Goal: Check status: Check status

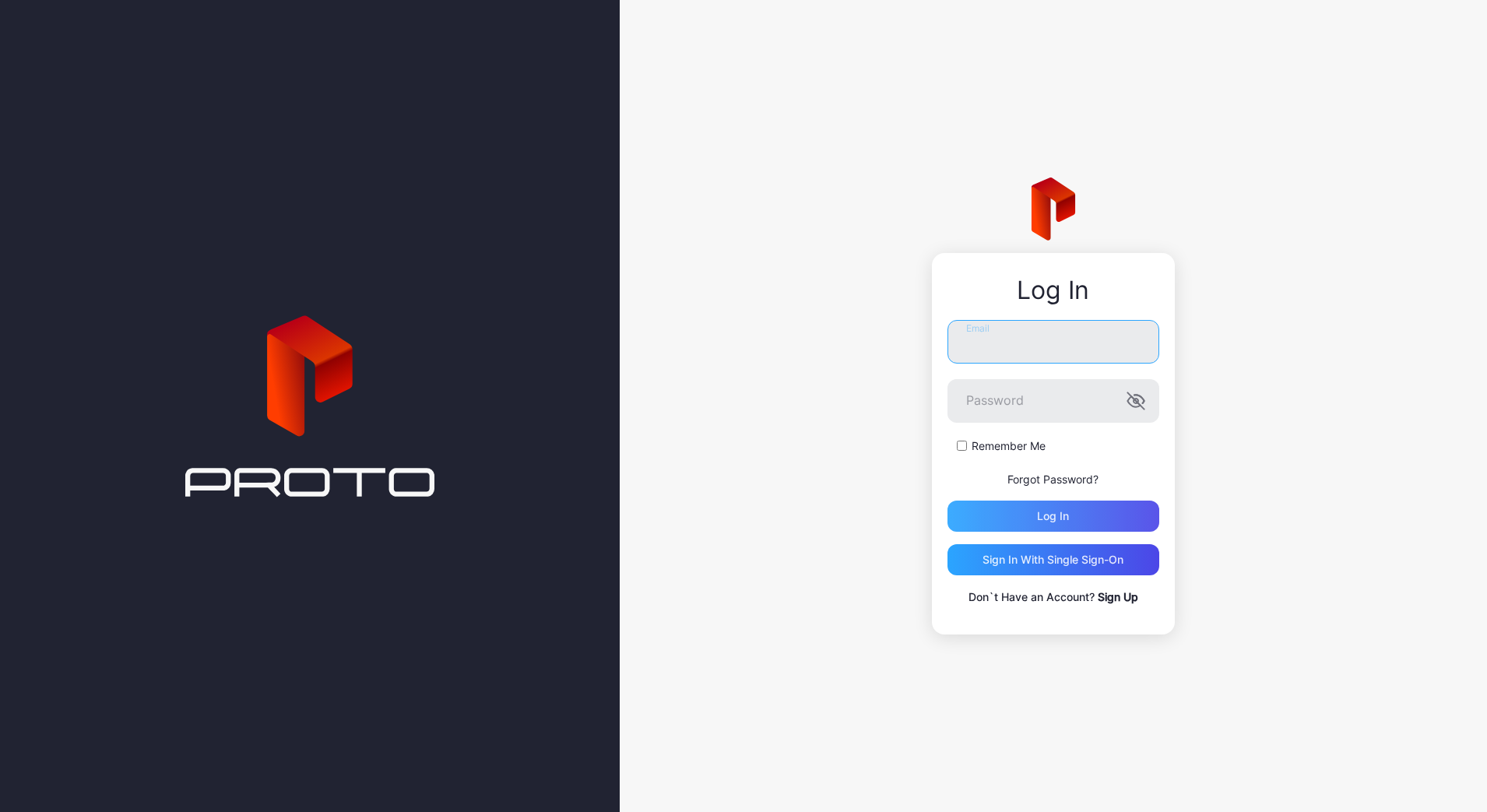
type input "**********"
click at [1029, 518] on div "Log in" at bounding box center [1054, 516] width 212 height 31
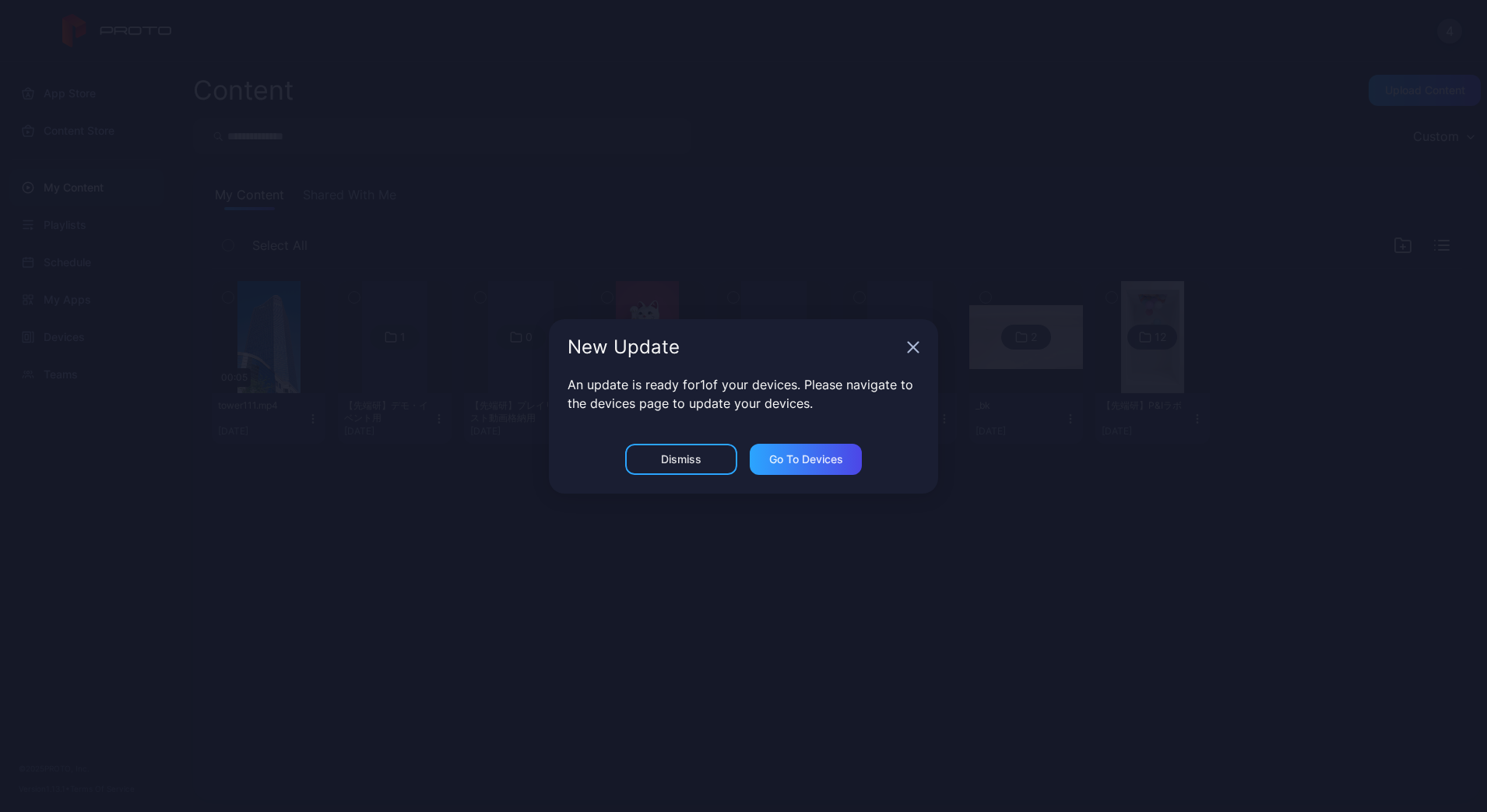
click at [913, 345] on icon "button" at bounding box center [913, 347] width 13 height 13
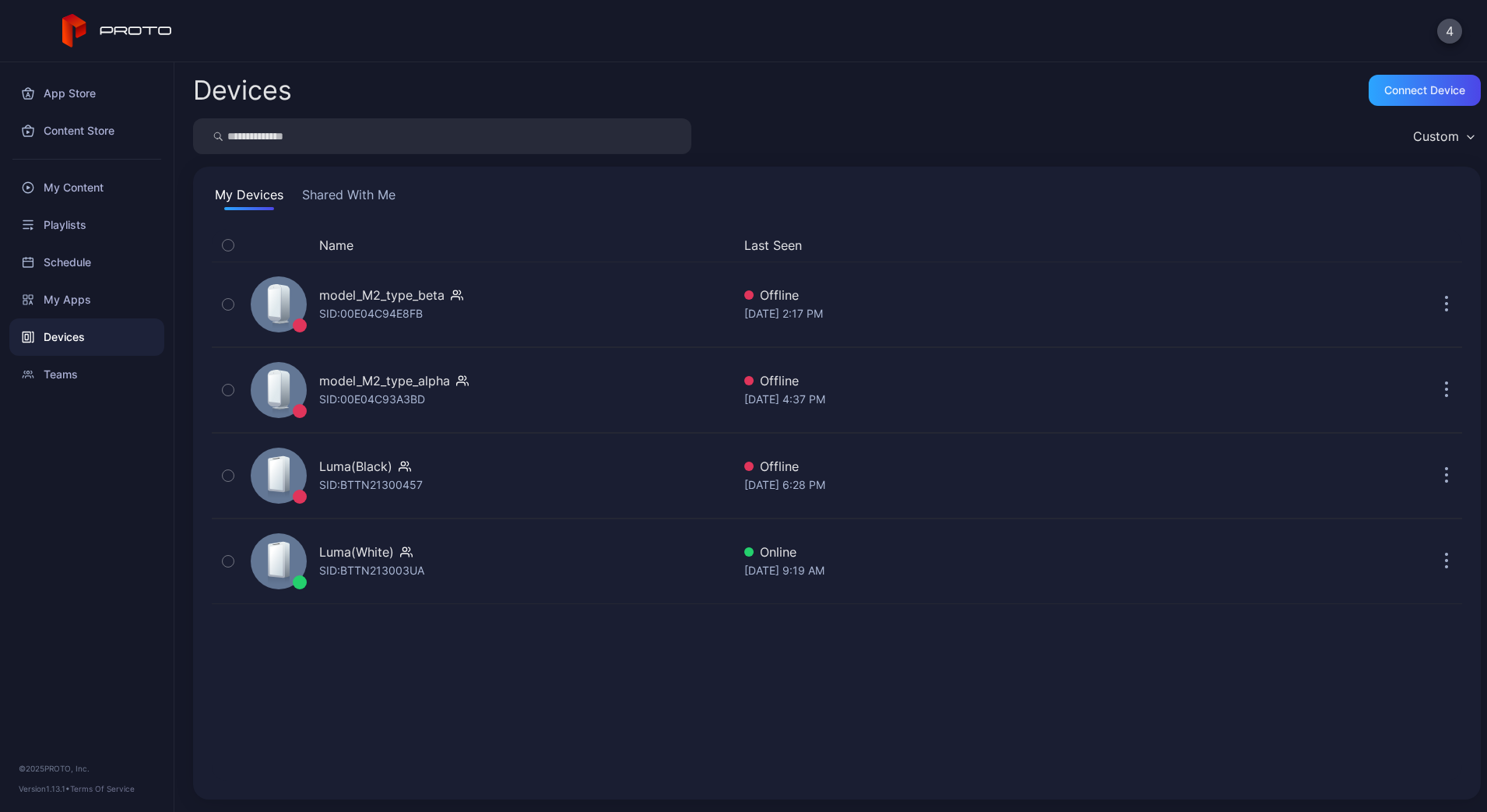
click at [347, 190] on button "Shared With Me" at bounding box center [348, 198] width 99 height 25
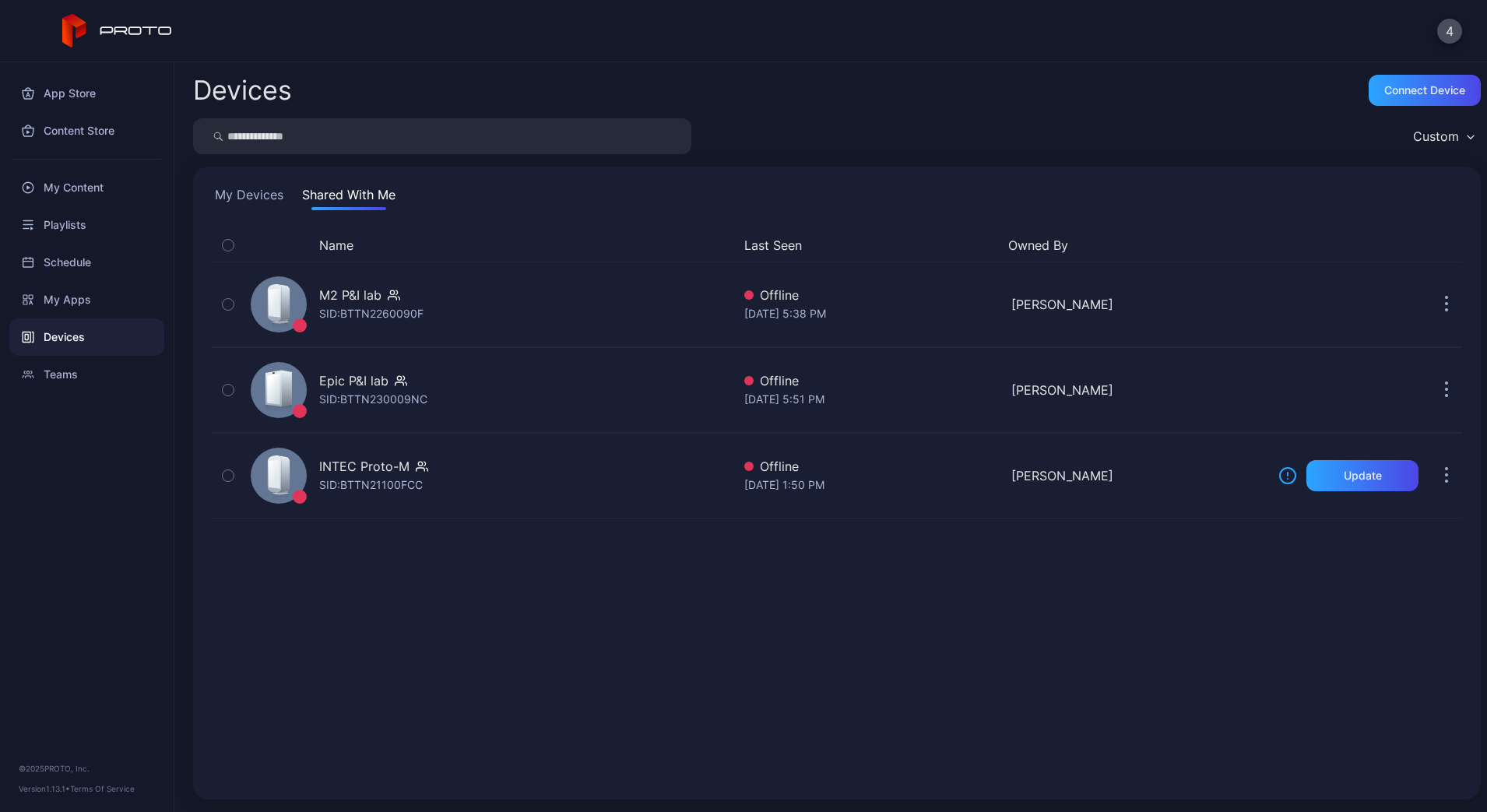
click at [250, 210] on button "My Devices" at bounding box center [249, 198] width 75 height 25
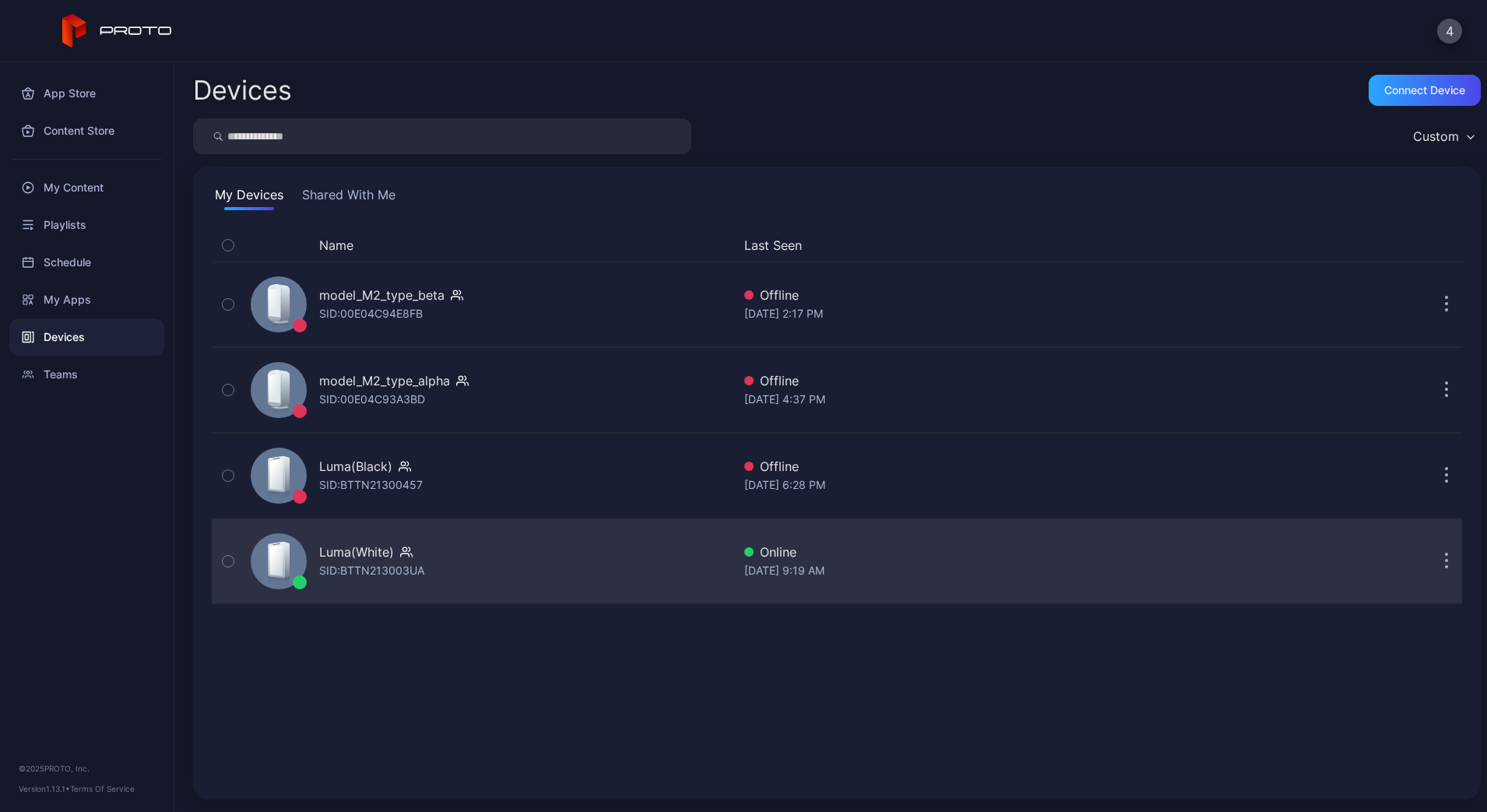
click at [449, 565] on div "Luma(White) SID: BTTN213003UA" at bounding box center [488, 561] width 487 height 78
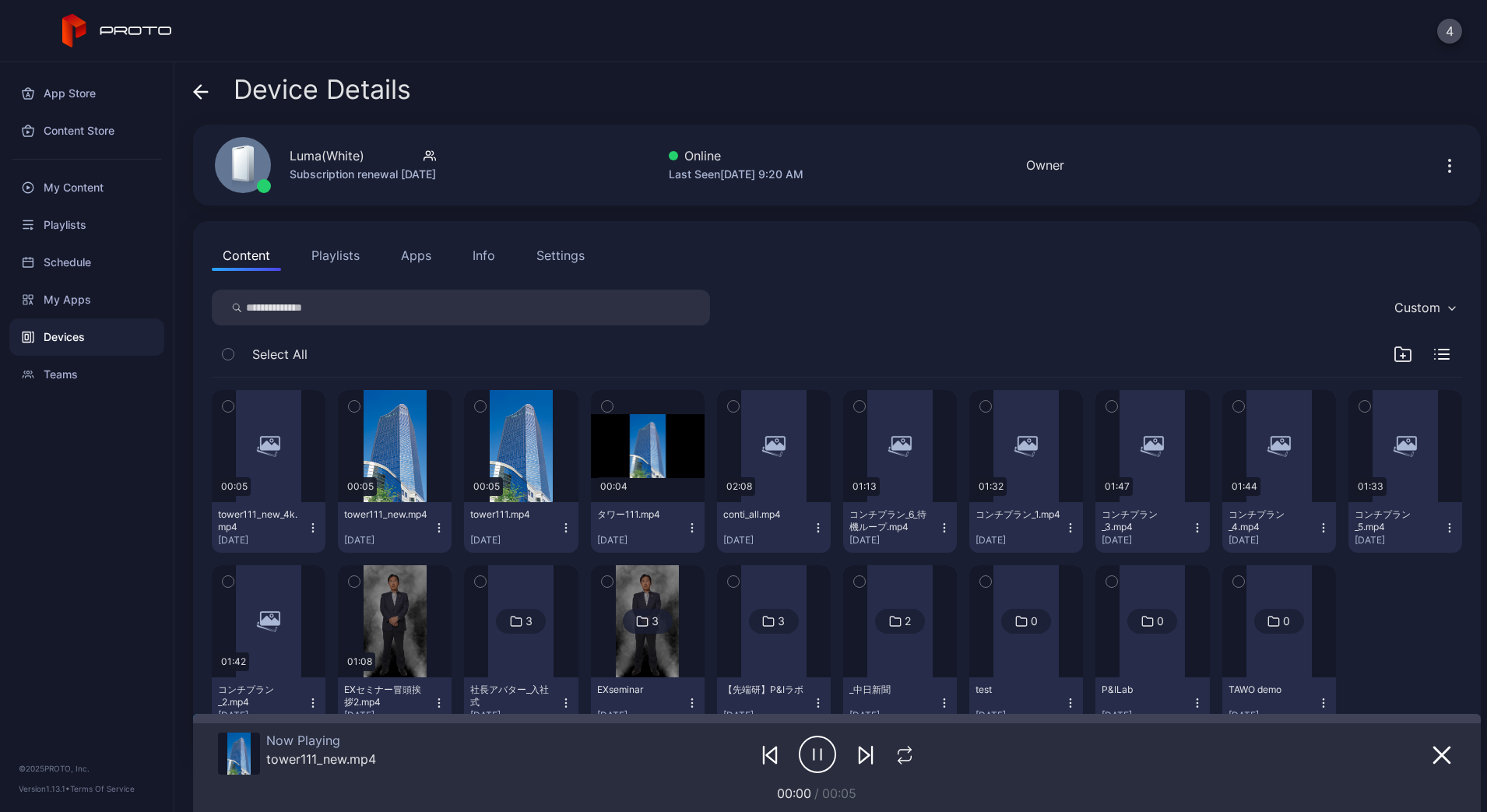
click at [1441, 160] on icon "button" at bounding box center [1450, 166] width 19 height 19
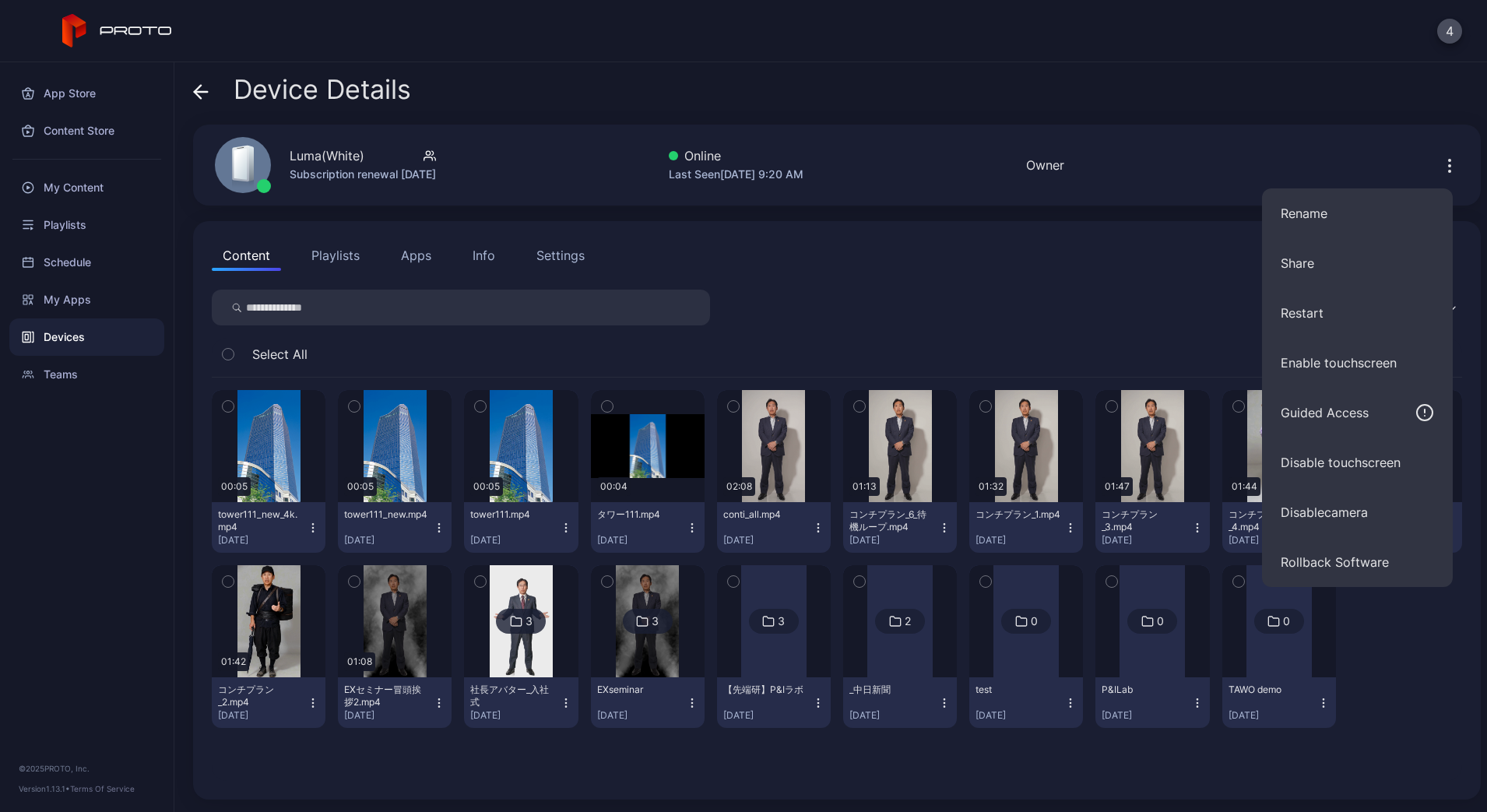
click at [690, 287] on div "Content Playlists Apps Info Settings Custom Select All 00:05 tower111_new_4k.mp…" at bounding box center [836, 511] width 1288 height 579
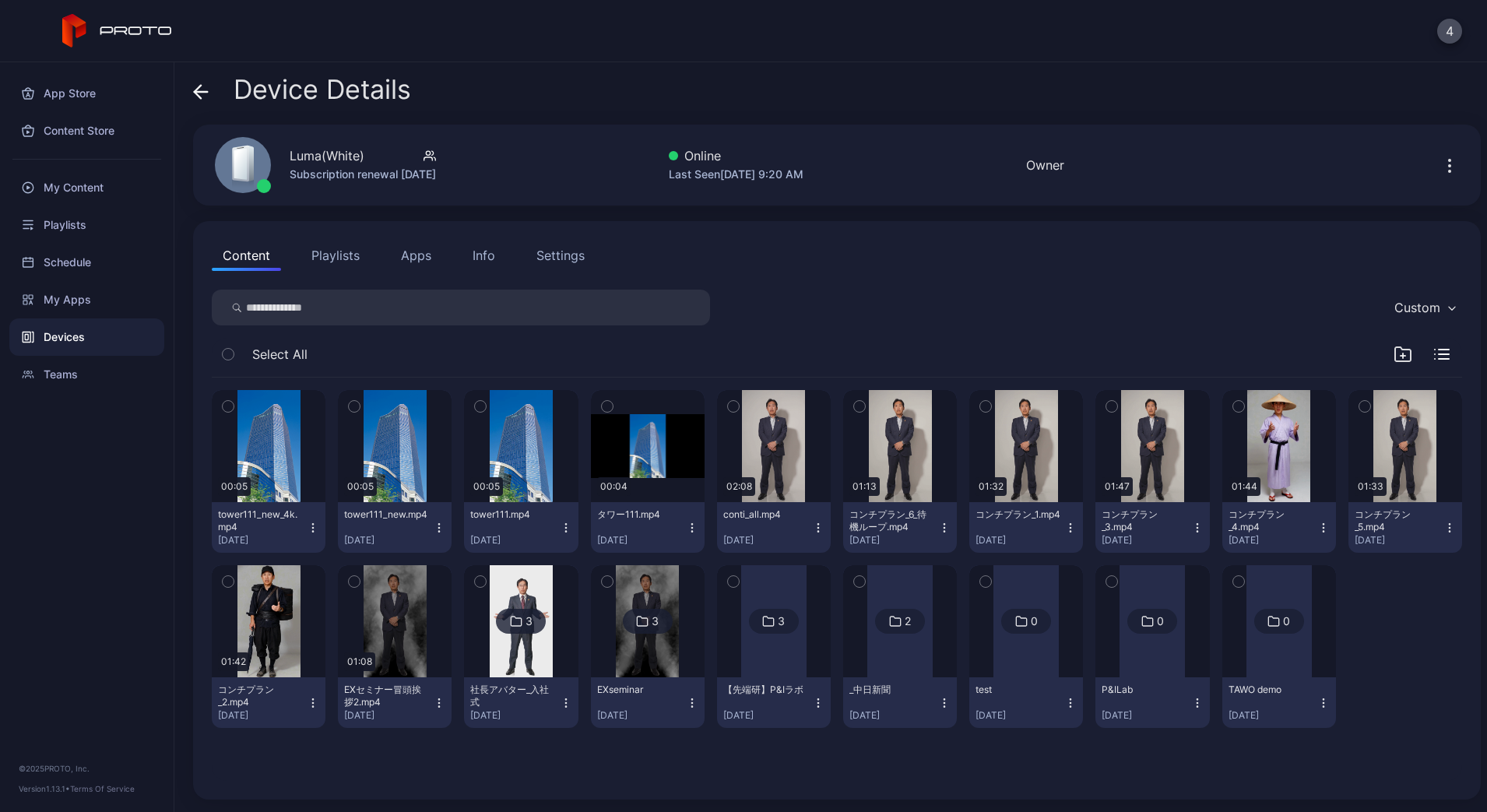
click at [481, 255] on div "Info" at bounding box center [484, 255] width 23 height 19
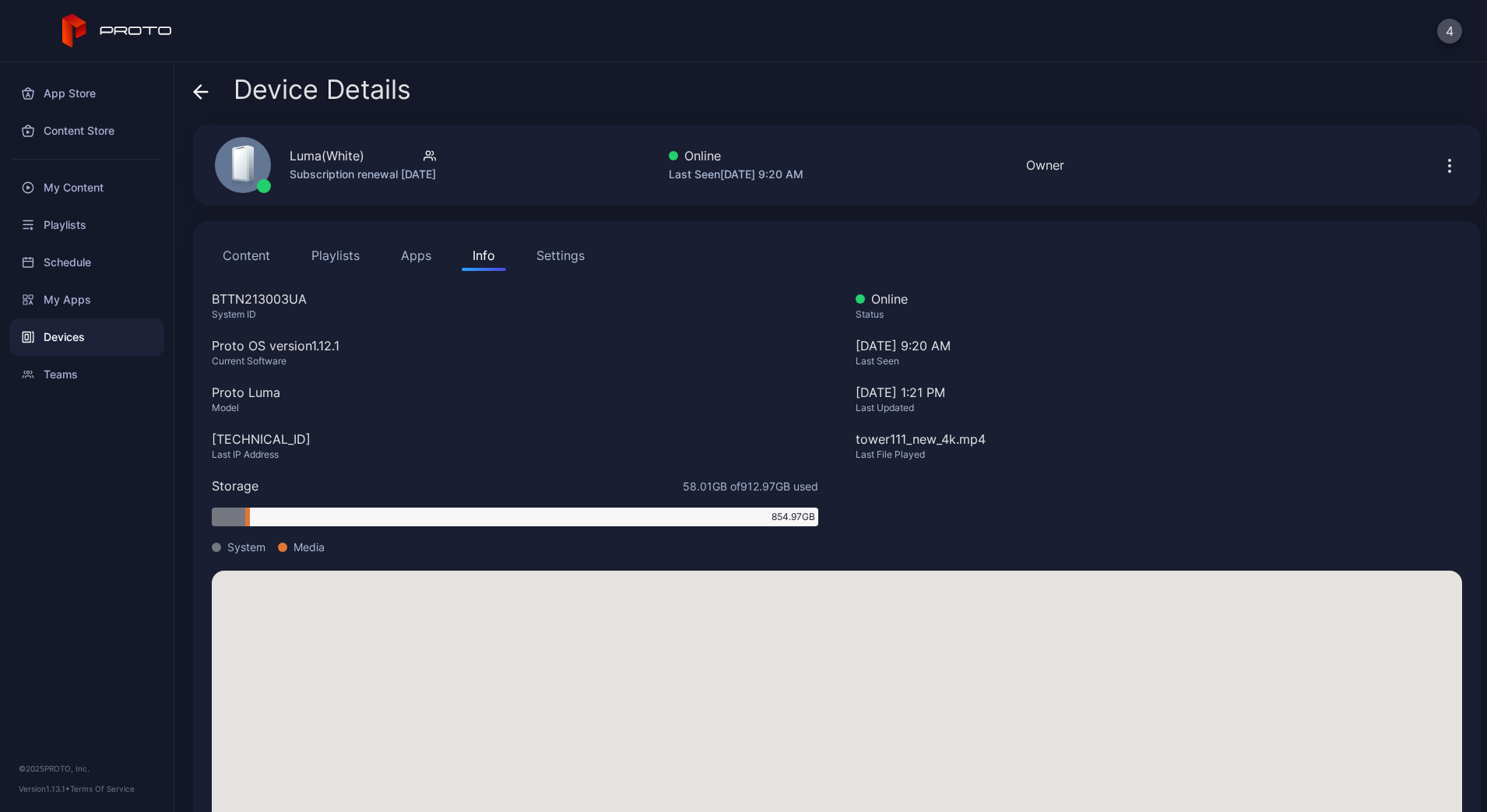
click at [557, 244] on button "Settings" at bounding box center [560, 255] width 70 height 31
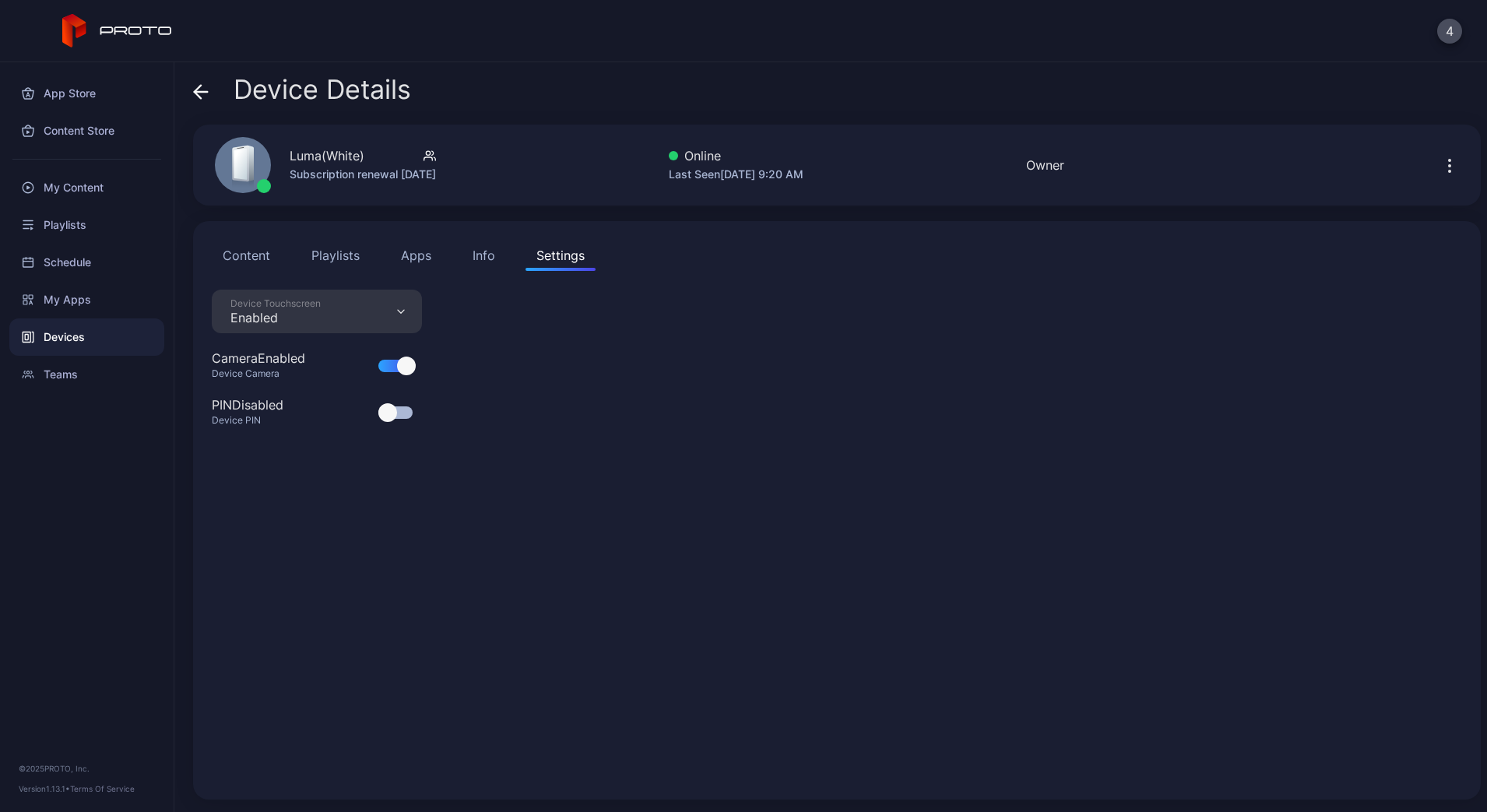
click at [454, 257] on div "Content Playlists Apps Info Settings" at bounding box center [837, 255] width 1251 height 31
click at [469, 266] on button "Info" at bounding box center [484, 255] width 45 height 31
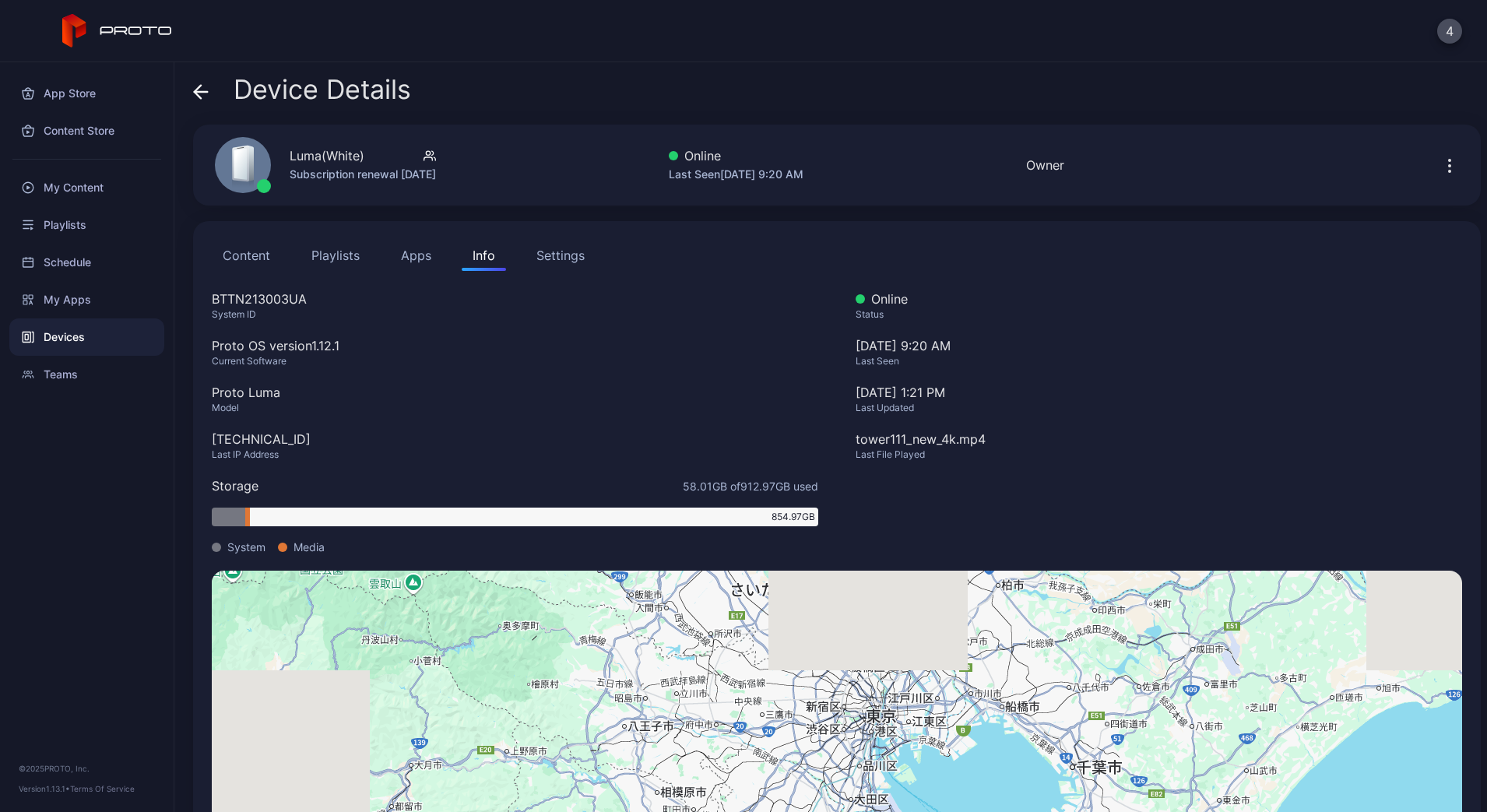
click at [194, 82] on span at bounding box center [200, 89] width 16 height 29
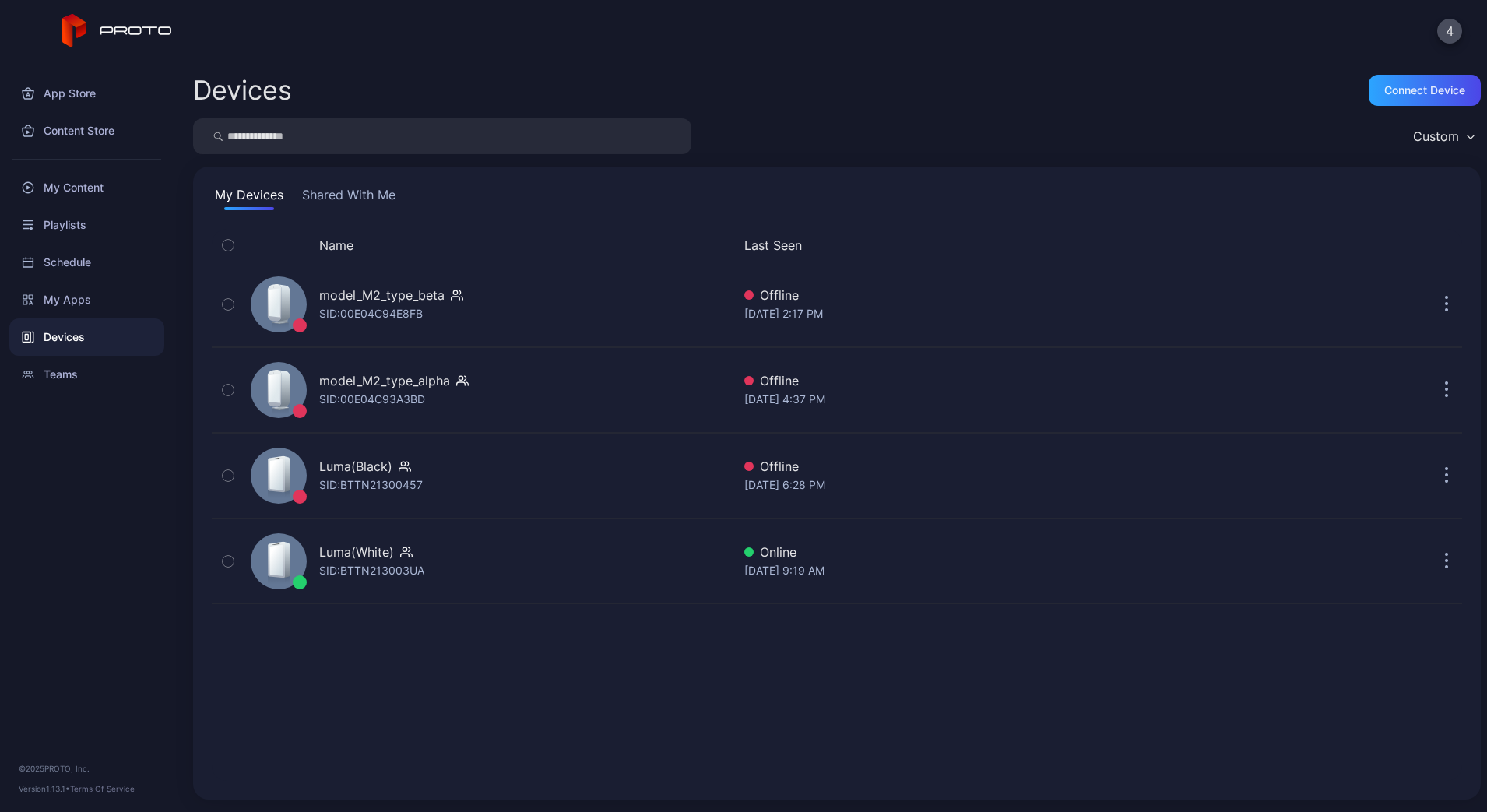
click at [200, 101] on h2 "Devices" at bounding box center [242, 90] width 99 height 28
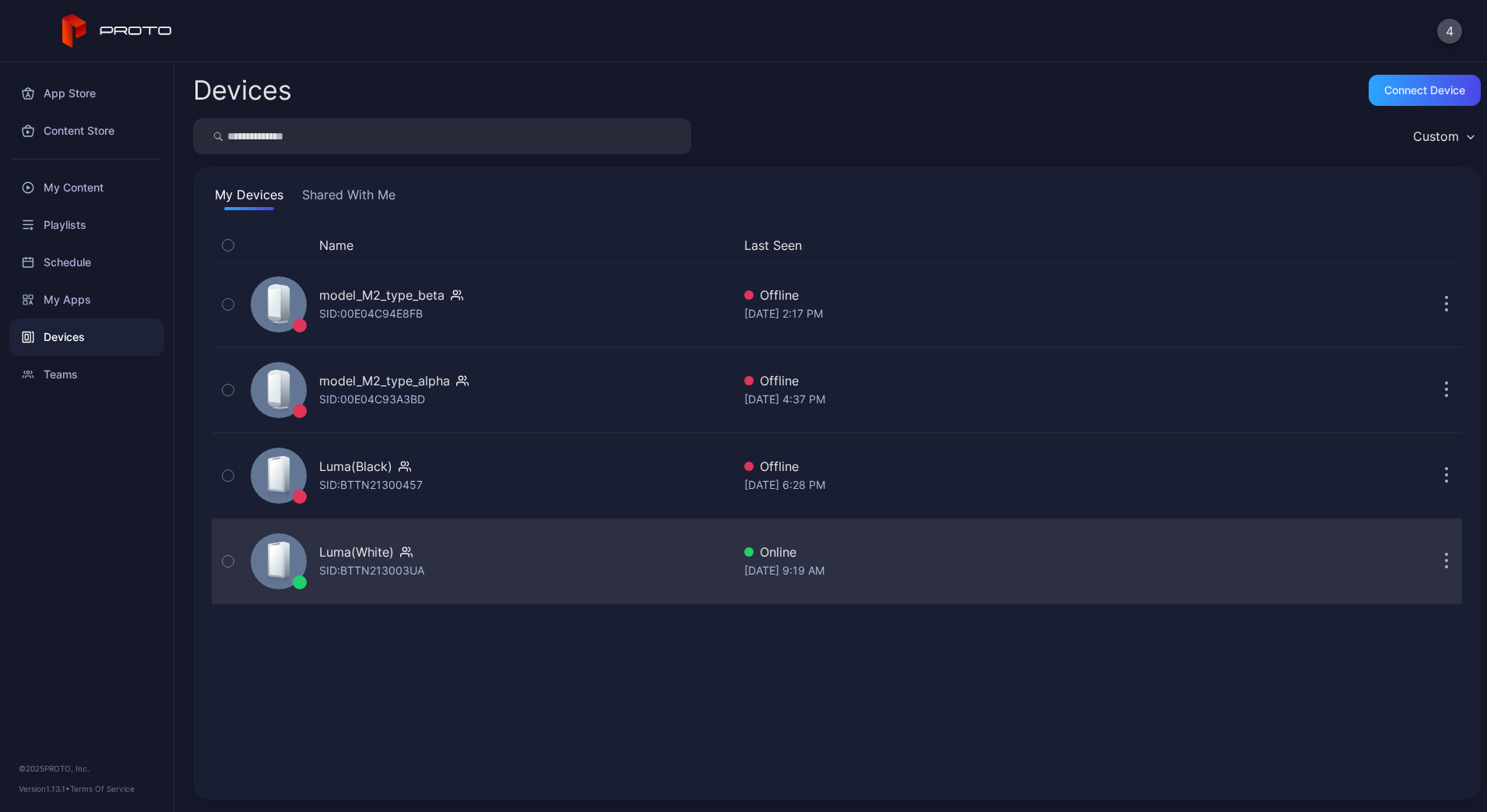
click at [463, 568] on div "Luma(White) SID: BTTN213003UA" at bounding box center [488, 561] width 487 height 78
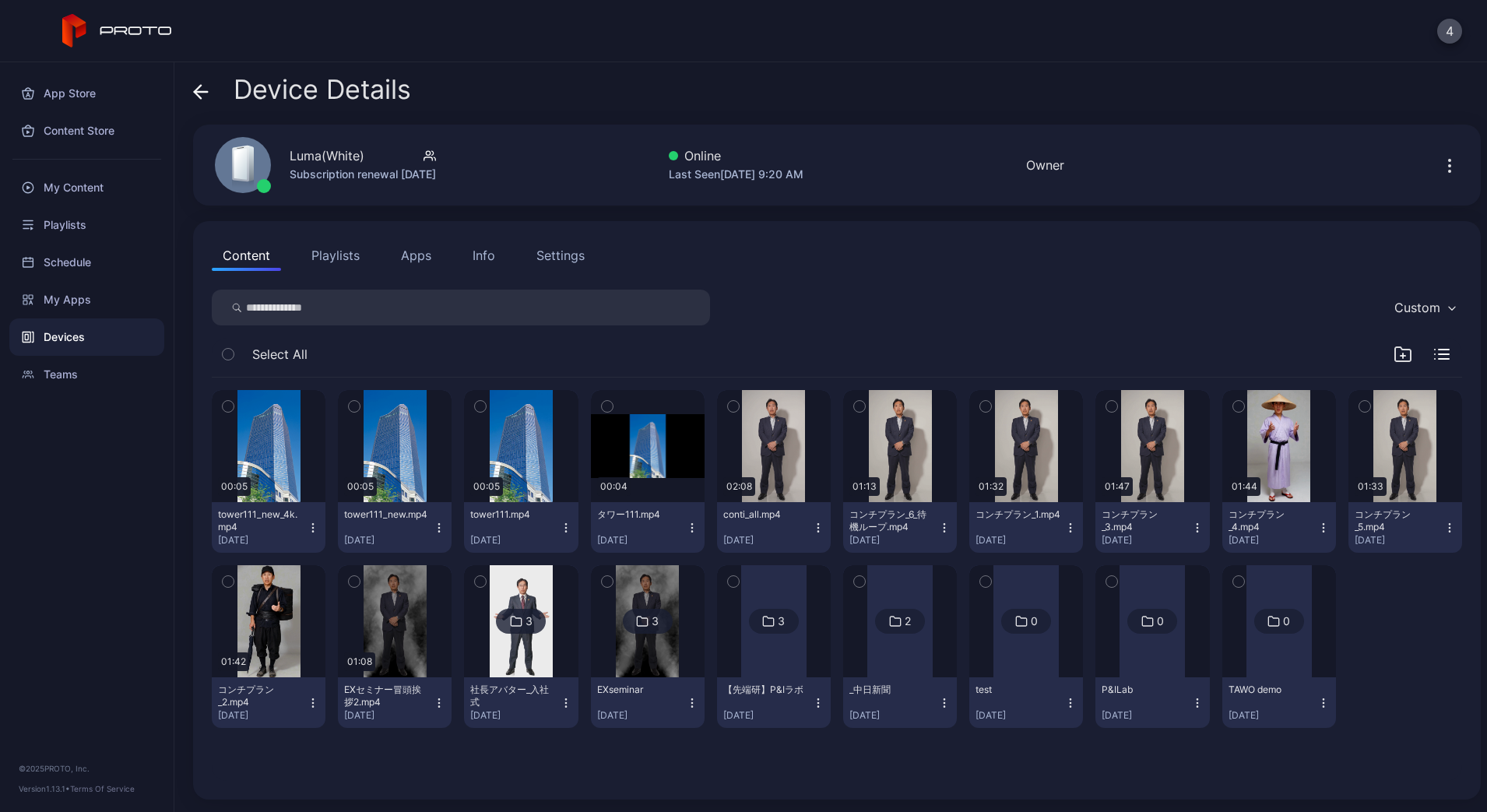
click at [212, 88] on div "Device Details" at bounding box center [301, 93] width 218 height 37
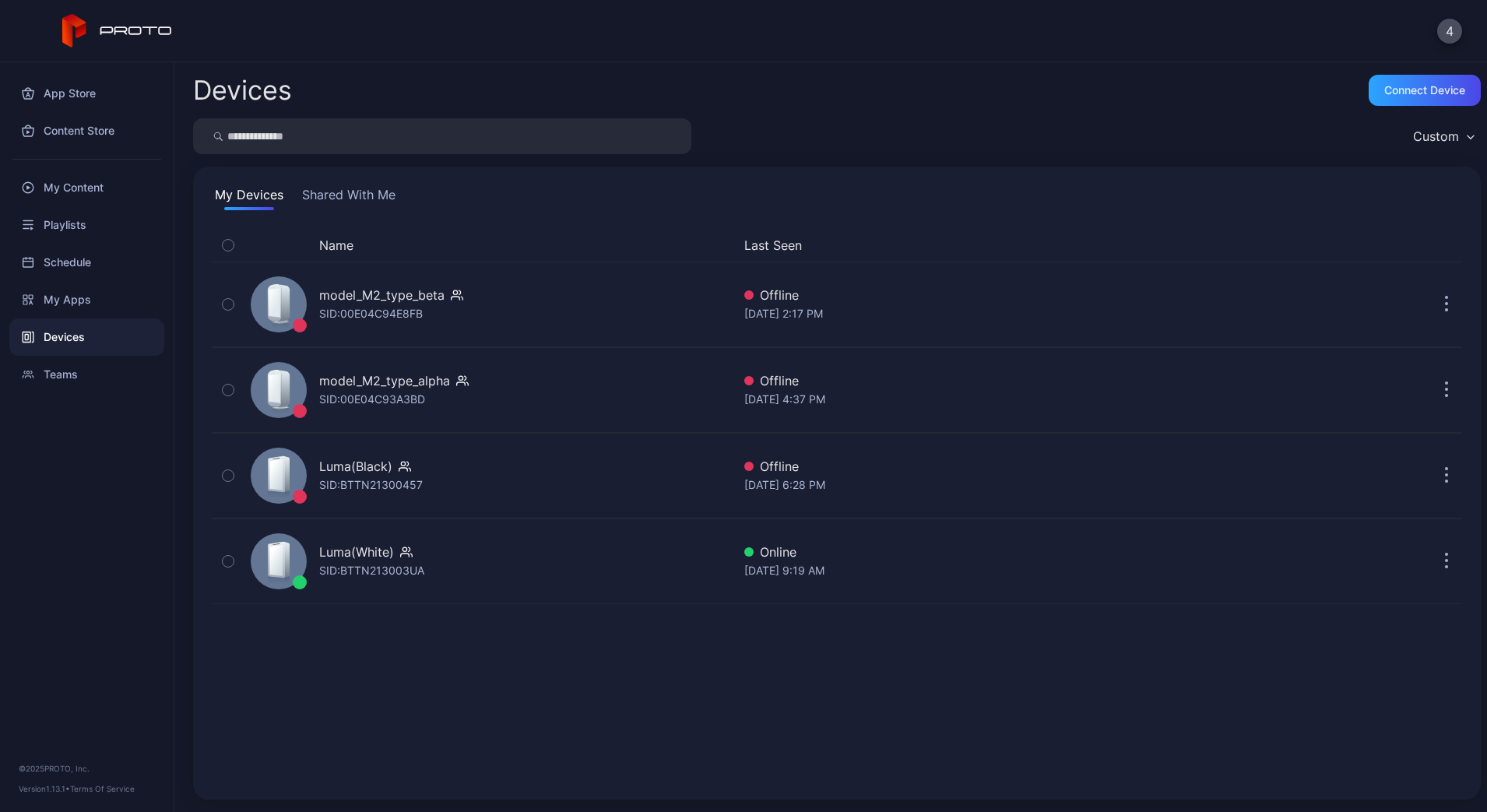
click at [355, 198] on button "Shared With Me" at bounding box center [348, 198] width 99 height 25
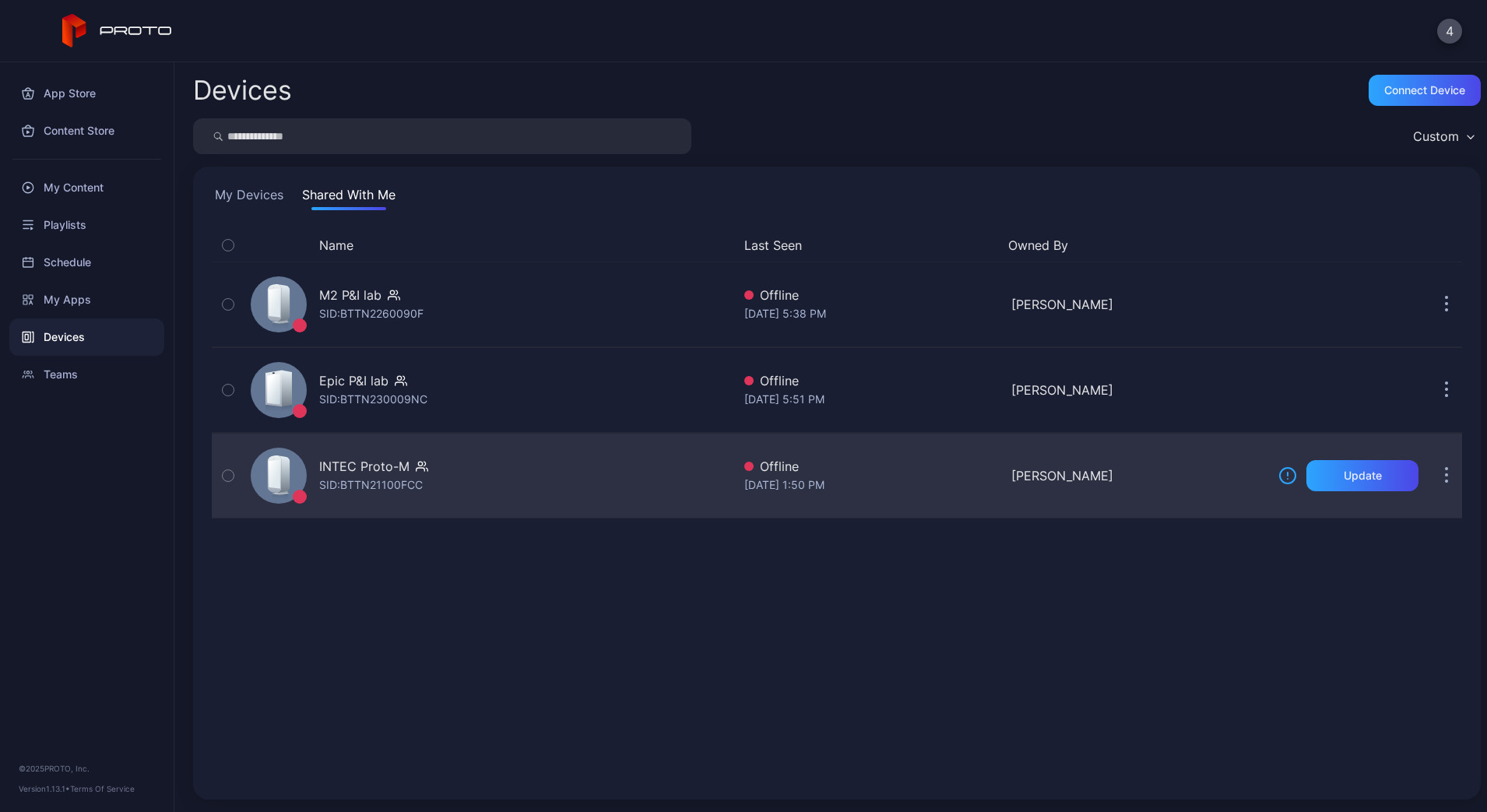
click at [1431, 483] on button "button" at bounding box center [1447, 475] width 31 height 31
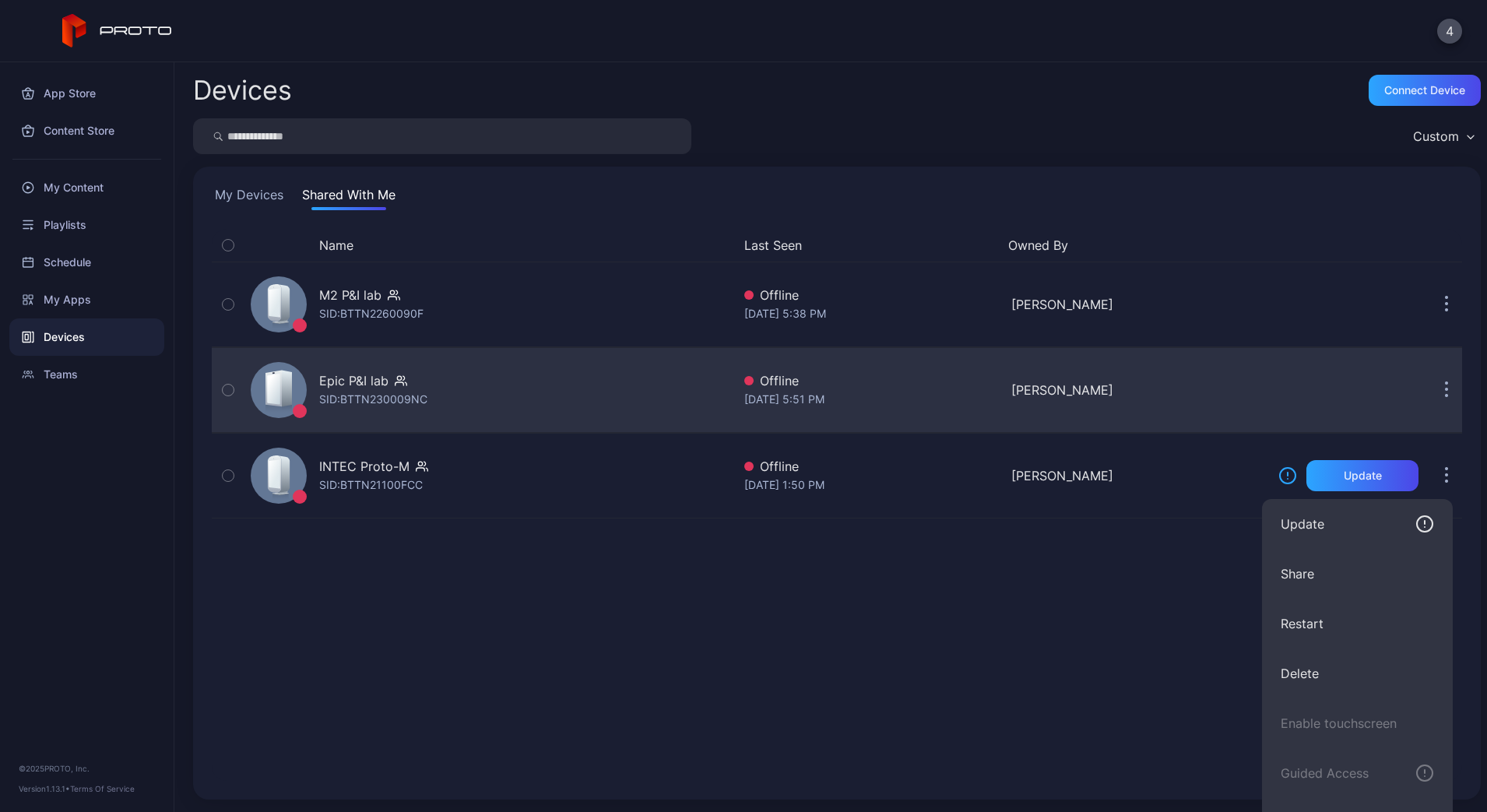
click at [1431, 389] on button "button" at bounding box center [1447, 390] width 31 height 31
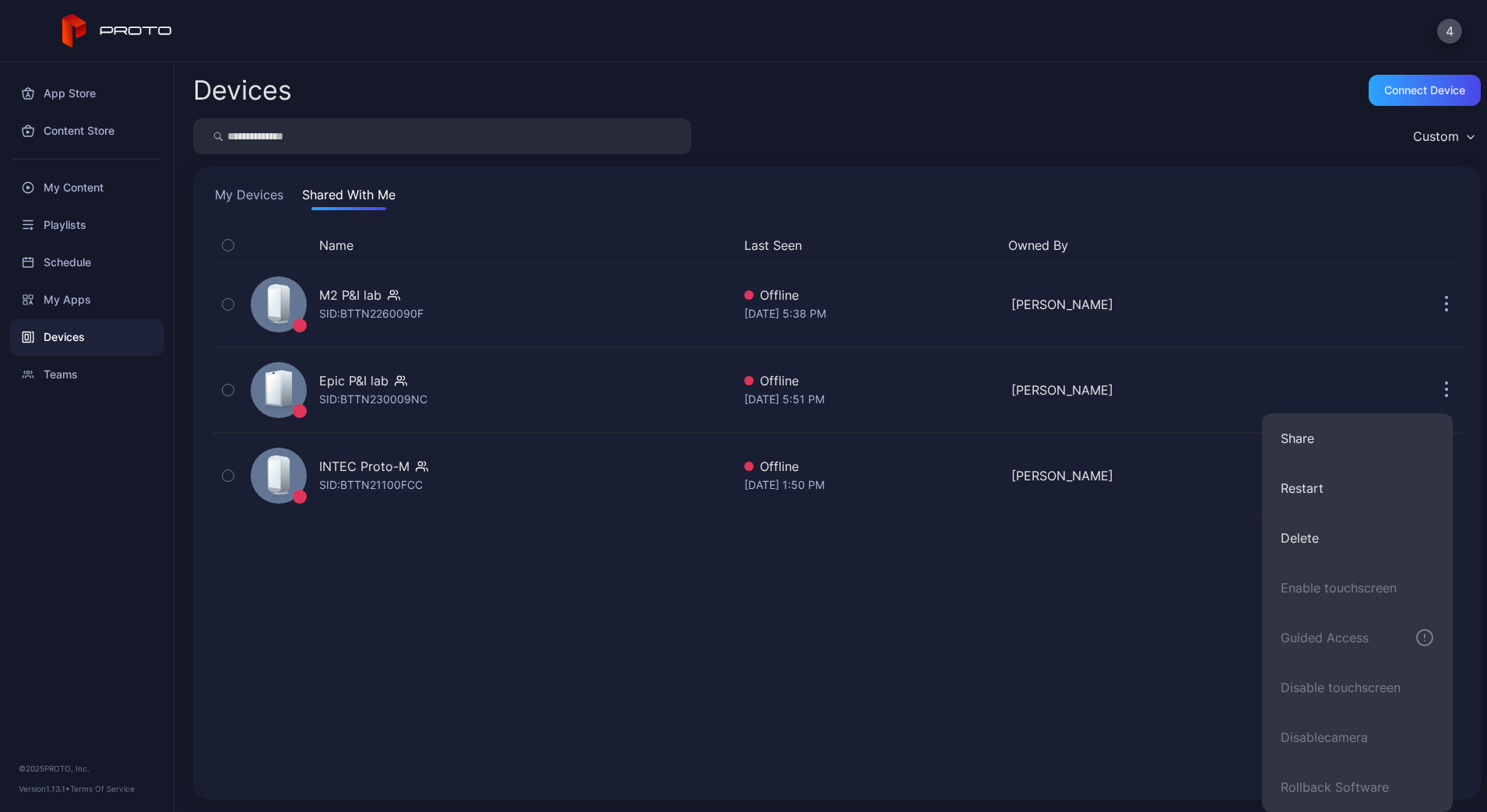
click at [532, 599] on div "Name Last Seen Owned By M2 P&I lab SID: BTTN2260090F Offline Sep 05, 2025 at 5:…" at bounding box center [837, 505] width 1251 height 552
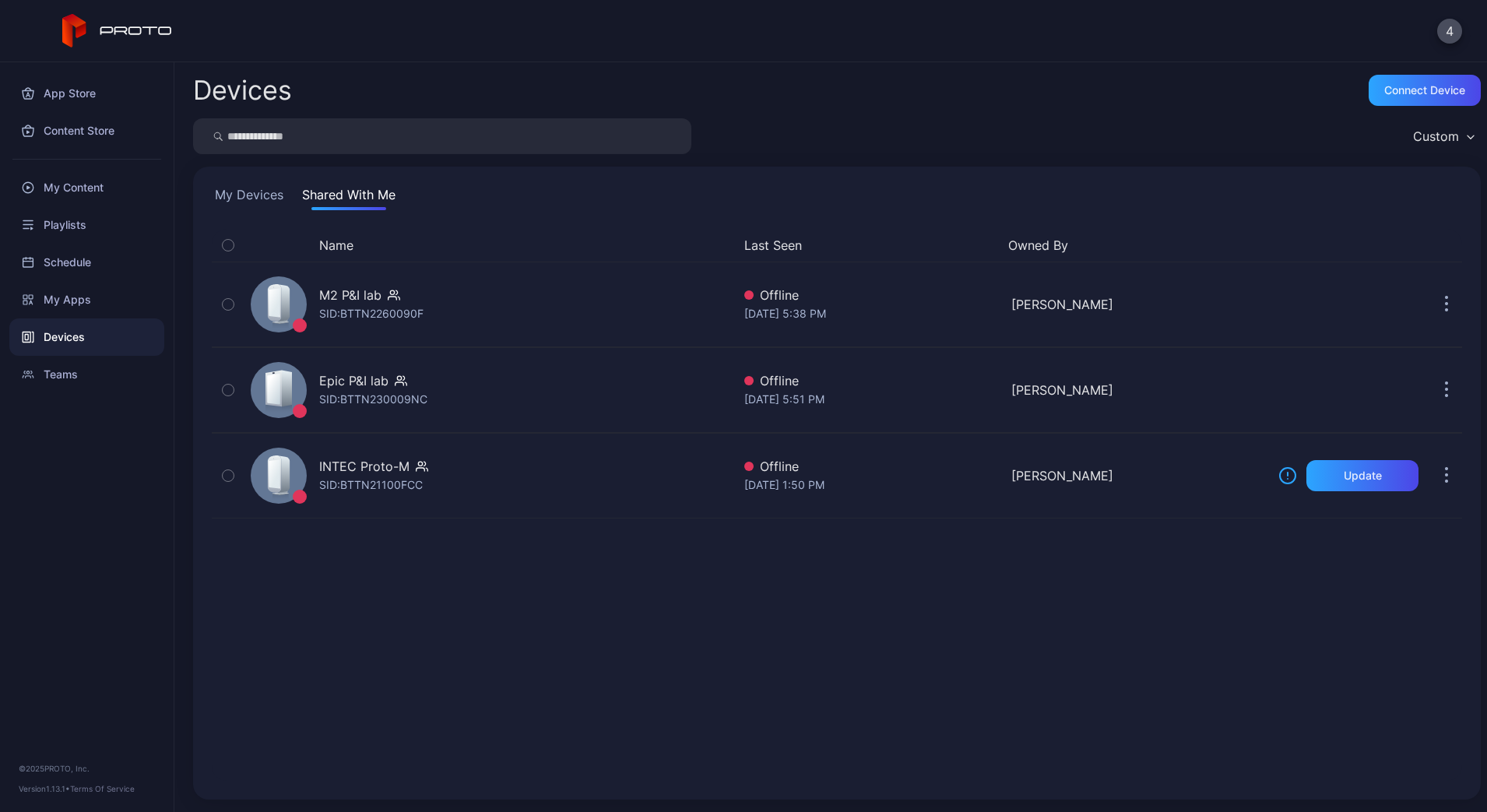
drag, startPoint x: 243, startPoint y: 189, endPoint x: 327, endPoint y: 212, distance: 87.1
click at [244, 189] on button "My Devices" at bounding box center [249, 198] width 75 height 25
